Goal: Task Accomplishment & Management: Complete application form

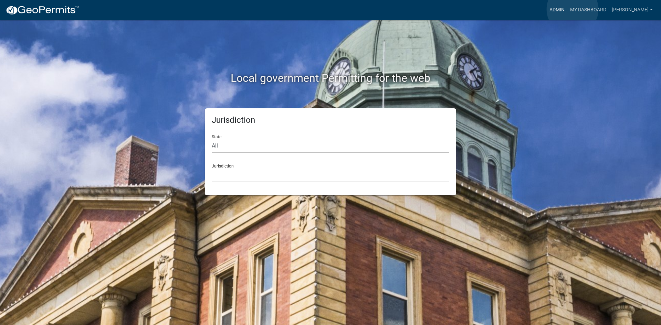
click at [567, 9] on link "Admin" at bounding box center [556, 9] width 21 height 13
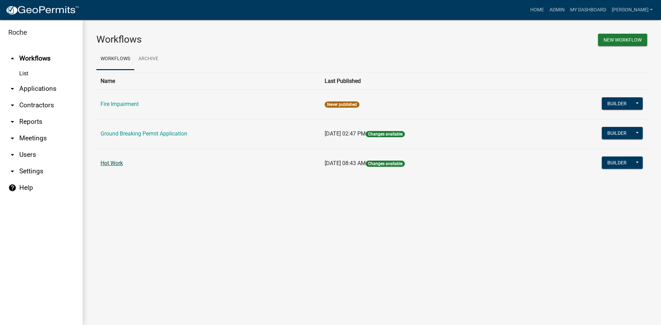
click at [116, 162] on link "Hot Work" at bounding box center [111, 163] width 22 height 7
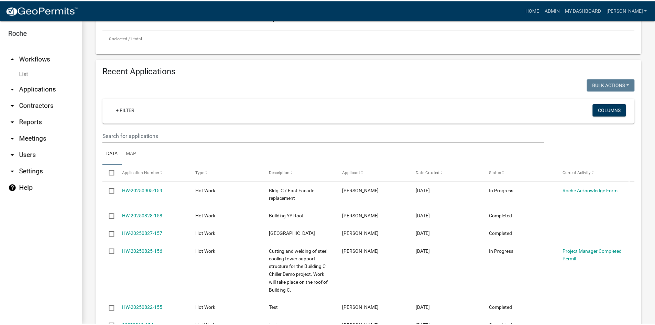
scroll to position [241, 0]
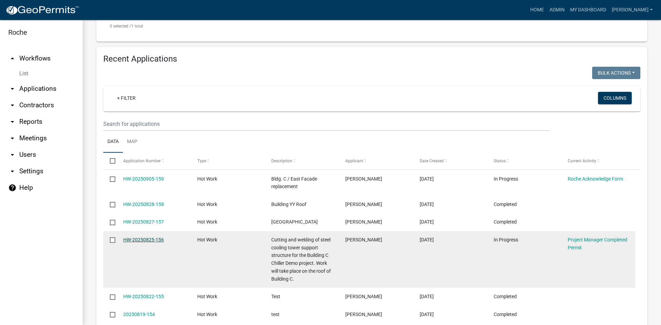
click at [147, 240] on link "HW-20250825-156" at bounding box center [143, 240] width 41 height 6
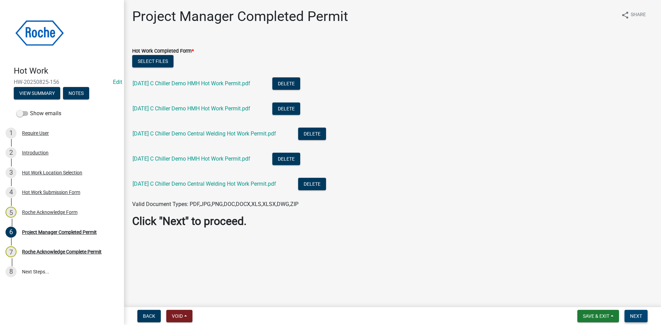
click at [632, 314] on span "Next" at bounding box center [636, 316] width 12 height 6
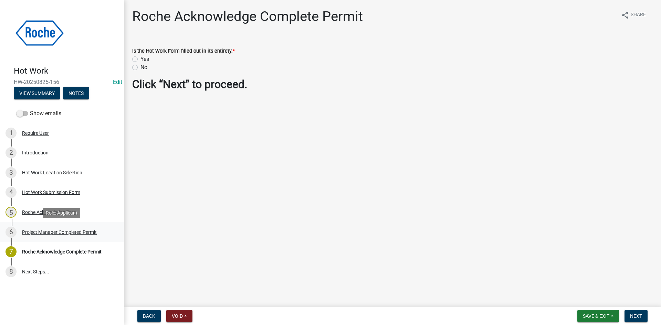
click at [56, 228] on div "6 Project Manager Completed Permit" at bounding box center [59, 232] width 107 height 11
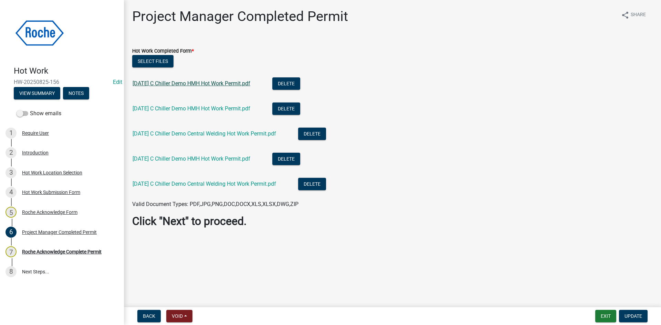
click at [190, 83] on link "2025-08-28 C Chiller Demo HMH Hot Work Permit.pdf" at bounding box center [191, 83] width 118 height 7
click at [182, 109] on link "2025-08-29 C Chiller Demo HMH Hot Work Permit.pdf" at bounding box center [191, 108] width 118 height 7
click at [197, 81] on link "2025-08-28 C Chiller Demo HMH Hot Work Permit.pdf" at bounding box center [191, 83] width 118 height 7
click at [194, 133] on link "2025-08-30 C Chiller Demo Central Welding Hot Work Permit.pdf" at bounding box center [203, 133] width 143 height 7
click at [200, 86] on link "2025-08-28 C Chiller Demo HMH Hot Work Permit.pdf" at bounding box center [191, 83] width 118 height 7
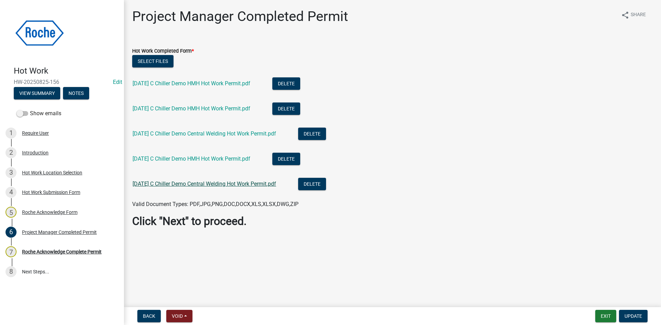
click at [181, 183] on link "2025-08-31 C Chiller Demo Central Welding Hot Work Permit.pdf" at bounding box center [203, 184] width 143 height 7
click at [193, 132] on link "2025-08-30 C Chiller Demo Central Welding Hot Work Permit.pdf" at bounding box center [203, 133] width 143 height 7
click at [633, 315] on span "Update" at bounding box center [633, 316] width 18 height 6
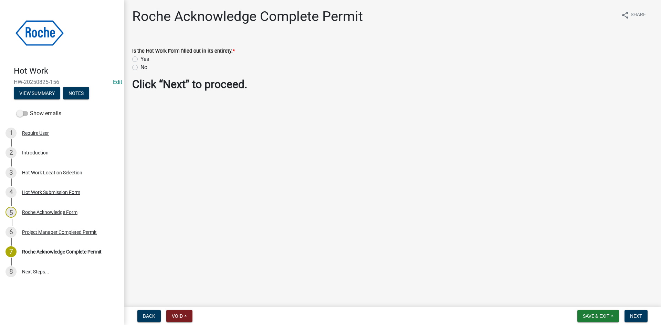
click at [140, 60] on label "Yes" at bounding box center [144, 59] width 9 height 8
click at [140, 60] on input "Yes" at bounding box center [142, 57] width 4 height 4
radio input "true"
click at [636, 313] on span "Next" at bounding box center [636, 316] width 12 height 6
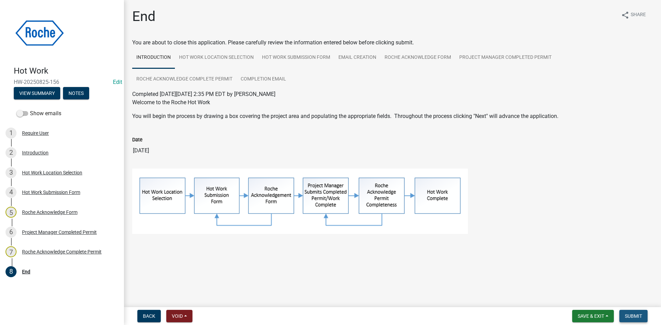
click at [637, 314] on span "Submit" at bounding box center [632, 316] width 17 height 6
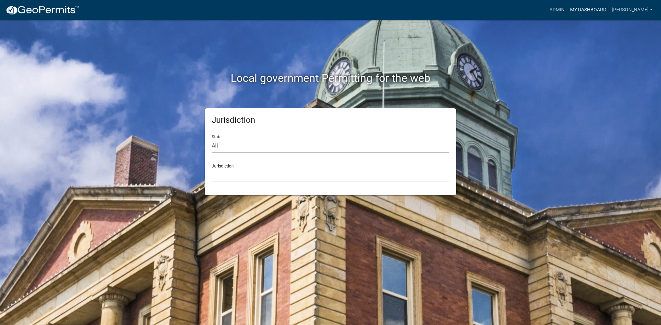
click at [607, 9] on link "My Dashboard" at bounding box center [588, 9] width 42 height 13
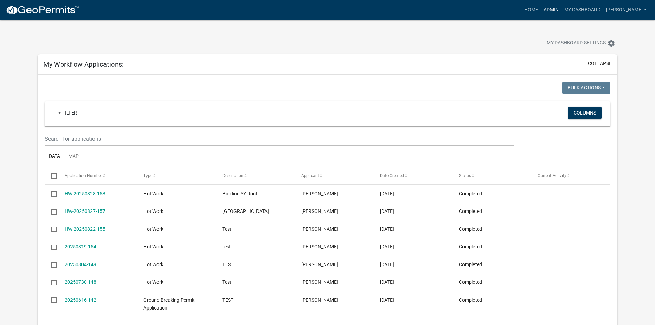
click at [562, 8] on link "Admin" at bounding box center [551, 9] width 21 height 13
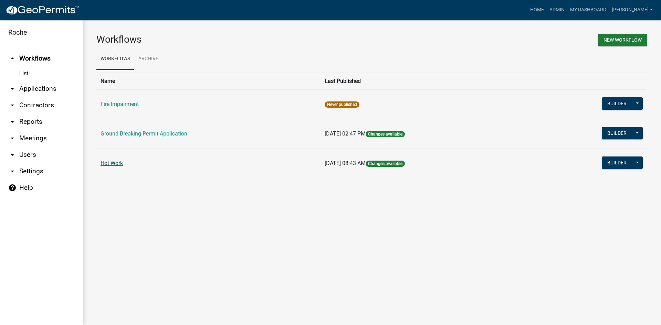
click at [114, 161] on link "Hot Work" at bounding box center [111, 163] width 22 height 7
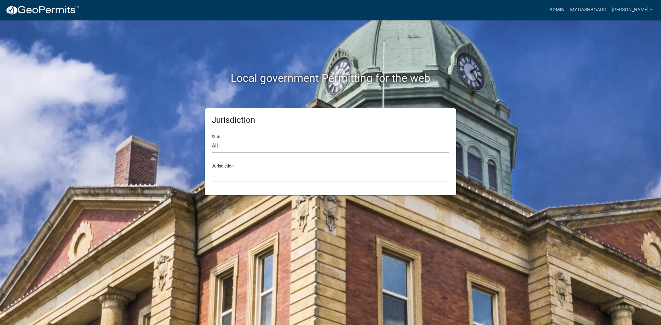
click at [567, 8] on link "Admin" at bounding box center [556, 9] width 21 height 13
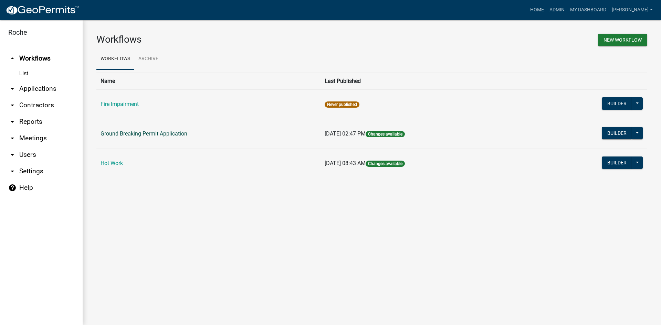
click at [141, 134] on link "Ground Breaking Permit Application" at bounding box center [143, 133] width 87 height 7
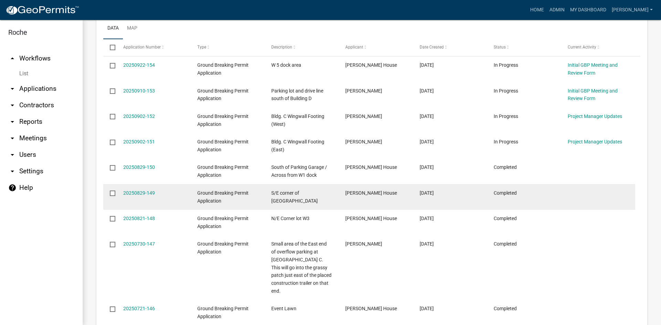
scroll to position [310, 0]
